Goal: Entertainment & Leisure: Consume media (video, audio)

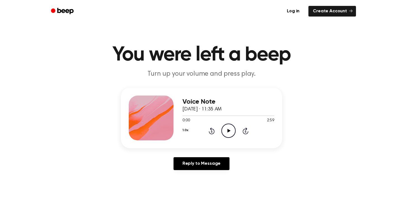
click at [231, 125] on icon "Play Audio" at bounding box center [228, 130] width 14 height 14
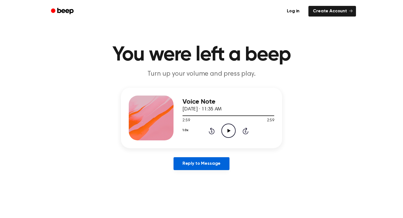
click at [220, 164] on link "Reply to Message" at bounding box center [201, 163] width 56 height 13
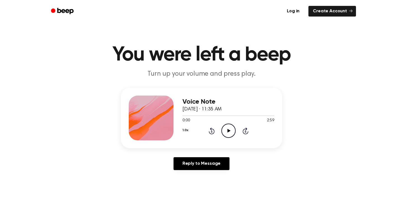
click at [221, 132] on circle at bounding box center [228, 131] width 14 height 14
click at [244, 131] on icon "Skip 5 seconds" at bounding box center [245, 130] width 6 height 7
click at [245, 129] on icon at bounding box center [245, 130] width 6 height 7
click at [225, 132] on icon "Pause Audio" at bounding box center [228, 130] width 14 height 14
click at [225, 126] on icon "Play Audio" at bounding box center [228, 130] width 14 height 14
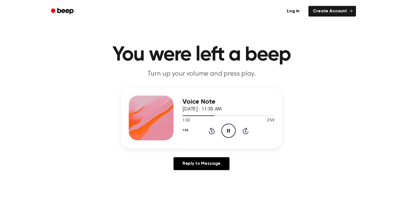
click at [247, 131] on icon "Skip 5 seconds" at bounding box center [245, 130] width 6 height 7
click at [229, 130] on icon at bounding box center [228, 131] width 3 height 4
click at [211, 128] on icon at bounding box center [212, 130] width 6 height 7
click at [230, 128] on icon "Play Audio" at bounding box center [228, 130] width 14 height 14
click at [230, 128] on icon "Pause Audio" at bounding box center [228, 130] width 14 height 14
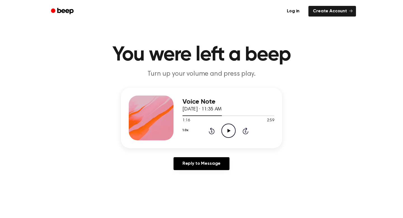
click at [231, 131] on icon "Play Audio" at bounding box center [228, 130] width 14 height 14
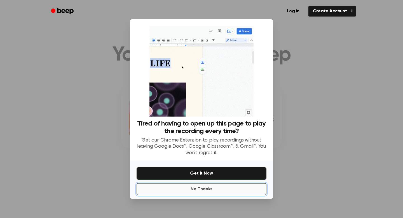
click at [222, 190] on button "No Thanks" at bounding box center [201, 189] width 130 height 12
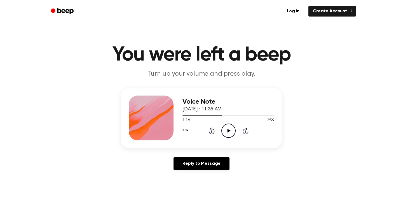
click at [228, 132] on icon "Play Audio" at bounding box center [228, 130] width 14 height 14
click at [228, 129] on icon "Pause Audio" at bounding box center [228, 130] width 14 height 14
click at [227, 128] on icon "Play Audio" at bounding box center [228, 130] width 14 height 14
click at [212, 130] on icon at bounding box center [211, 131] width 1 height 2
click at [230, 129] on icon "Pause Audio" at bounding box center [228, 130] width 14 height 14
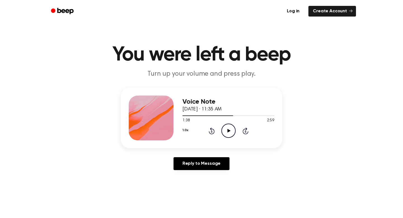
click at [217, 130] on div "1.0x Rewind 5 seconds Play Audio Skip 5 seconds" at bounding box center [228, 130] width 92 height 14
click at [213, 130] on icon "Rewind 5 seconds" at bounding box center [211, 130] width 6 height 7
click at [231, 128] on icon "Play Audio" at bounding box center [228, 130] width 14 height 14
click at [231, 128] on icon "Pause Audio" at bounding box center [228, 130] width 14 height 14
click at [213, 129] on icon at bounding box center [212, 130] width 6 height 7
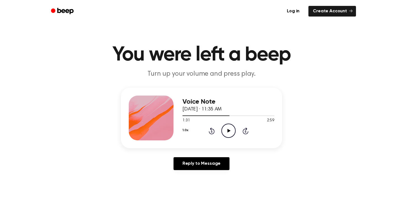
click at [230, 129] on icon "Play Audio" at bounding box center [228, 130] width 14 height 14
click at [230, 129] on icon "Pause Audio" at bounding box center [228, 130] width 14 height 14
click at [212, 129] on icon at bounding box center [212, 130] width 6 height 7
click at [229, 130] on icon at bounding box center [228, 131] width 3 height 4
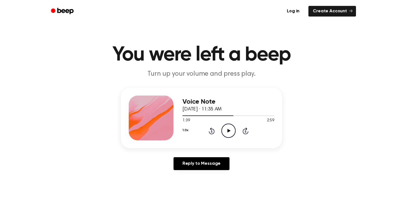
click at [215, 133] on div "1.0x Rewind 5 seconds Play Audio Skip 5 seconds" at bounding box center [228, 130] width 92 height 14
click at [211, 129] on icon at bounding box center [212, 130] width 6 height 7
click at [223, 129] on icon "Play Audio" at bounding box center [228, 130] width 14 height 14
click at [227, 130] on icon at bounding box center [228, 131] width 3 height 4
click at [210, 132] on icon "Rewind 5 seconds" at bounding box center [211, 130] width 6 height 7
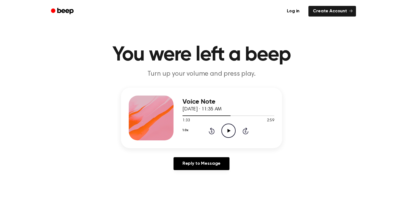
click at [225, 131] on icon "Play Audio" at bounding box center [228, 130] width 14 height 14
click at [225, 131] on icon "Pause Audio" at bounding box center [228, 130] width 14 height 14
click at [223, 133] on icon "Play Audio" at bounding box center [228, 130] width 14 height 14
